Goal: Find specific page/section: Find specific page/section

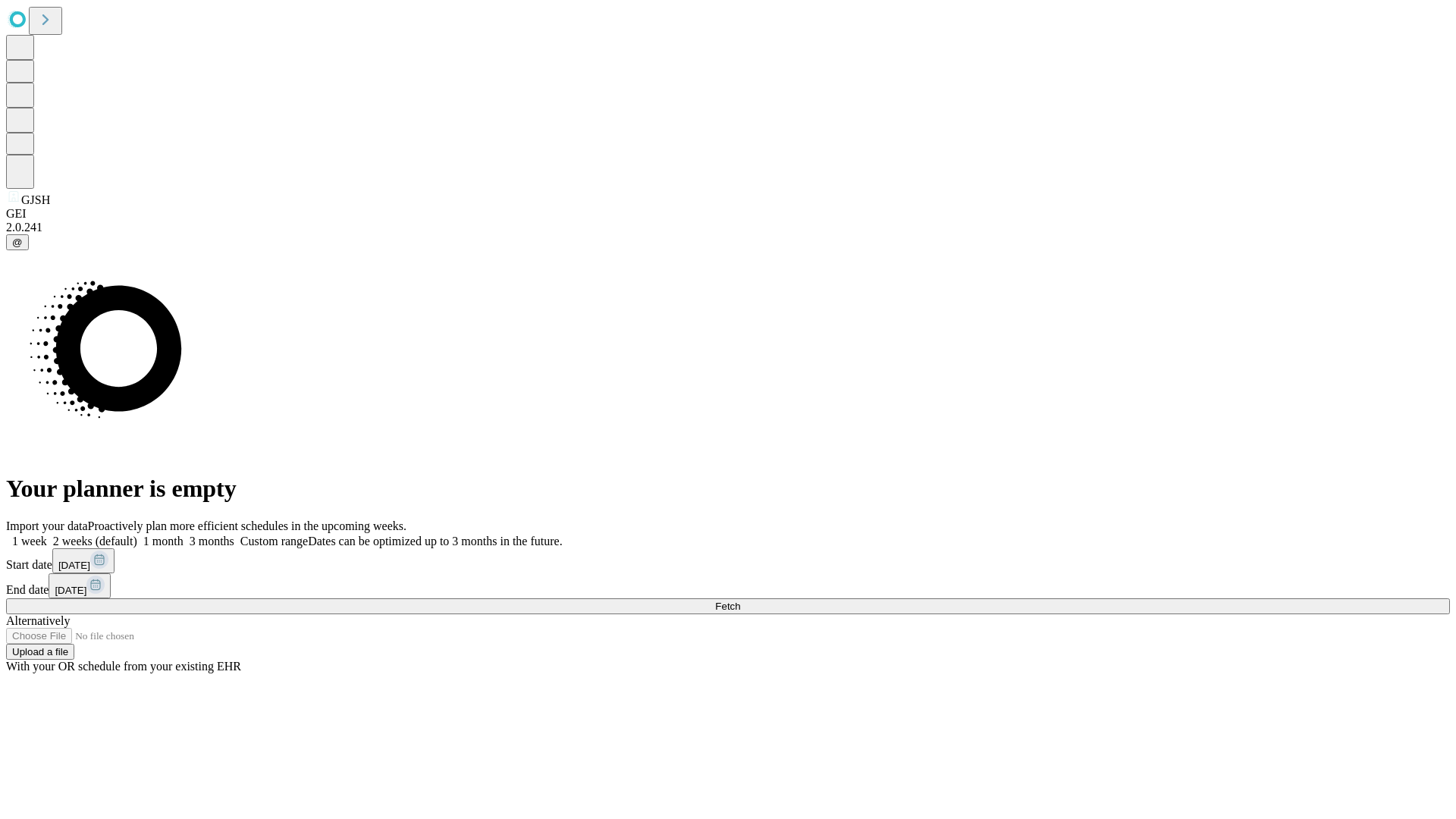
click at [740, 601] on span "Fetch" at bounding box center [727, 607] width 25 height 11
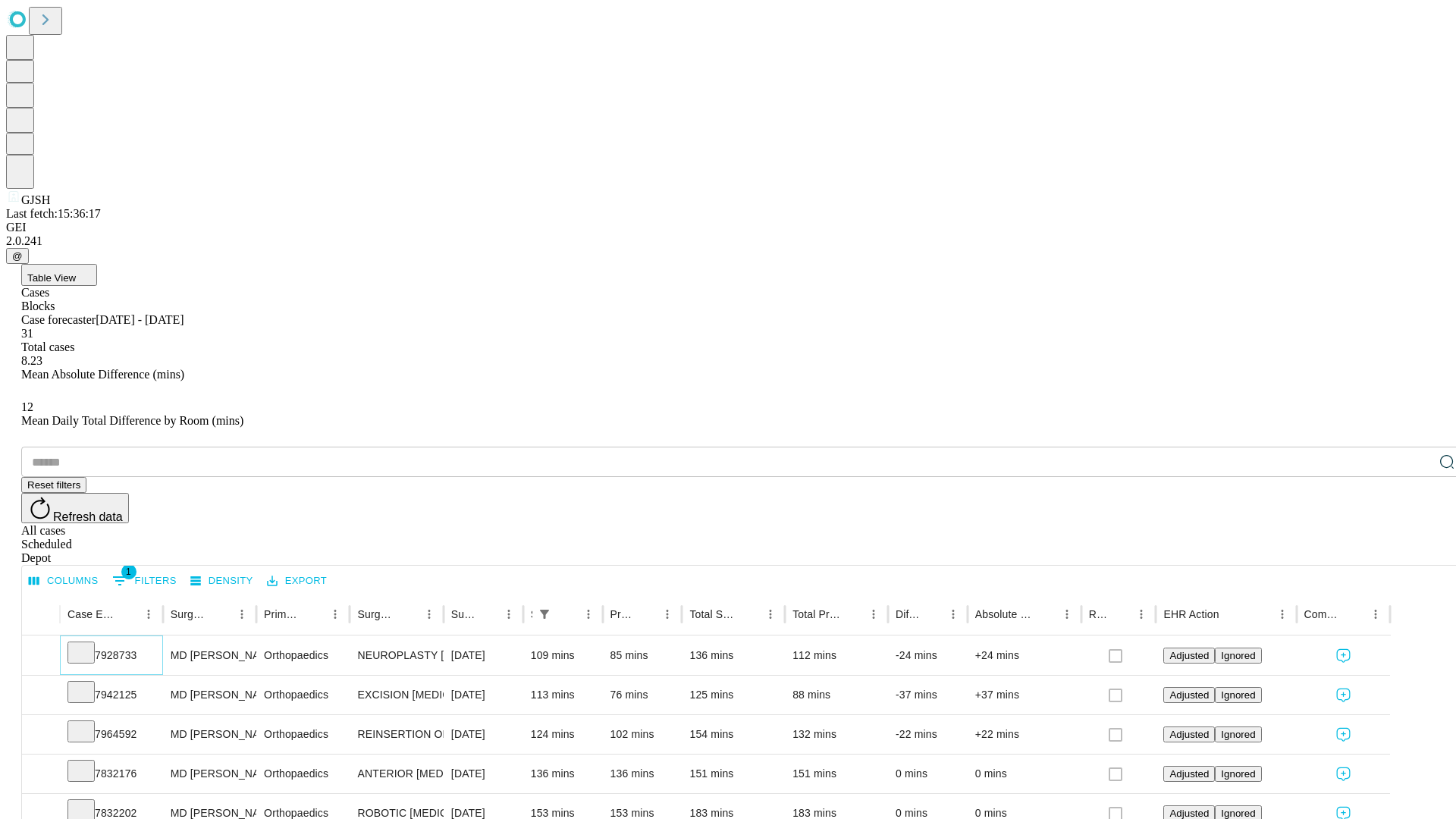
click at [89, 644] on icon at bounding box center [81, 652] width 15 height 15
